Goal: Navigation & Orientation: Go to known website

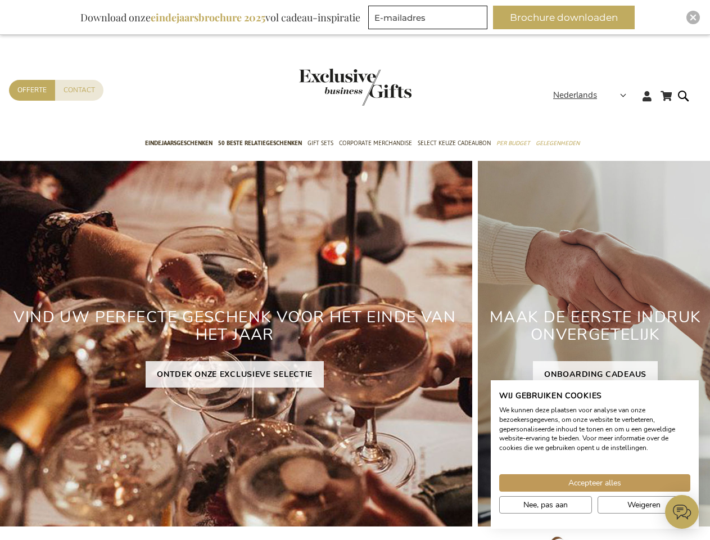
click at [355, 270] on div "VIND UW PERFECTE GESCHENK VOOR HET EINDE VAN HET JAAR ONTDEK ONZE EXCLUSIEVE SE…" at bounding box center [234, 344] width 475 height 366
click at [593, 95] on span "Nederlands" at bounding box center [575, 95] width 44 height 13
click at [569, 17] on button "Brochure downloaden" at bounding box center [564, 18] width 142 height 24
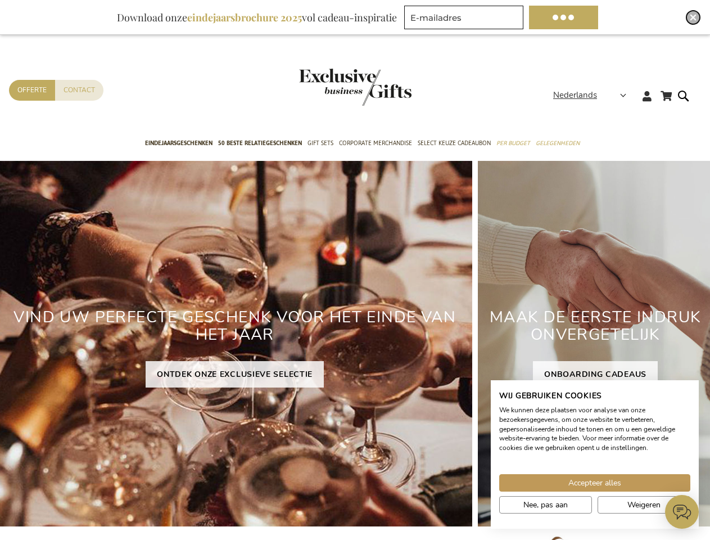
click at [693, 17] on img "Close" at bounding box center [693, 17] width 7 height 7
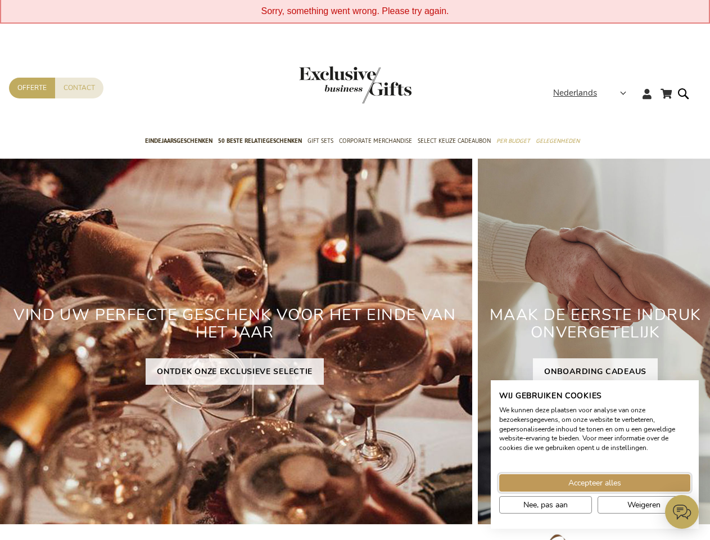
click at [595, 483] on span "Accepteer alles" at bounding box center [595, 483] width 53 height 12
